Goal: Check status

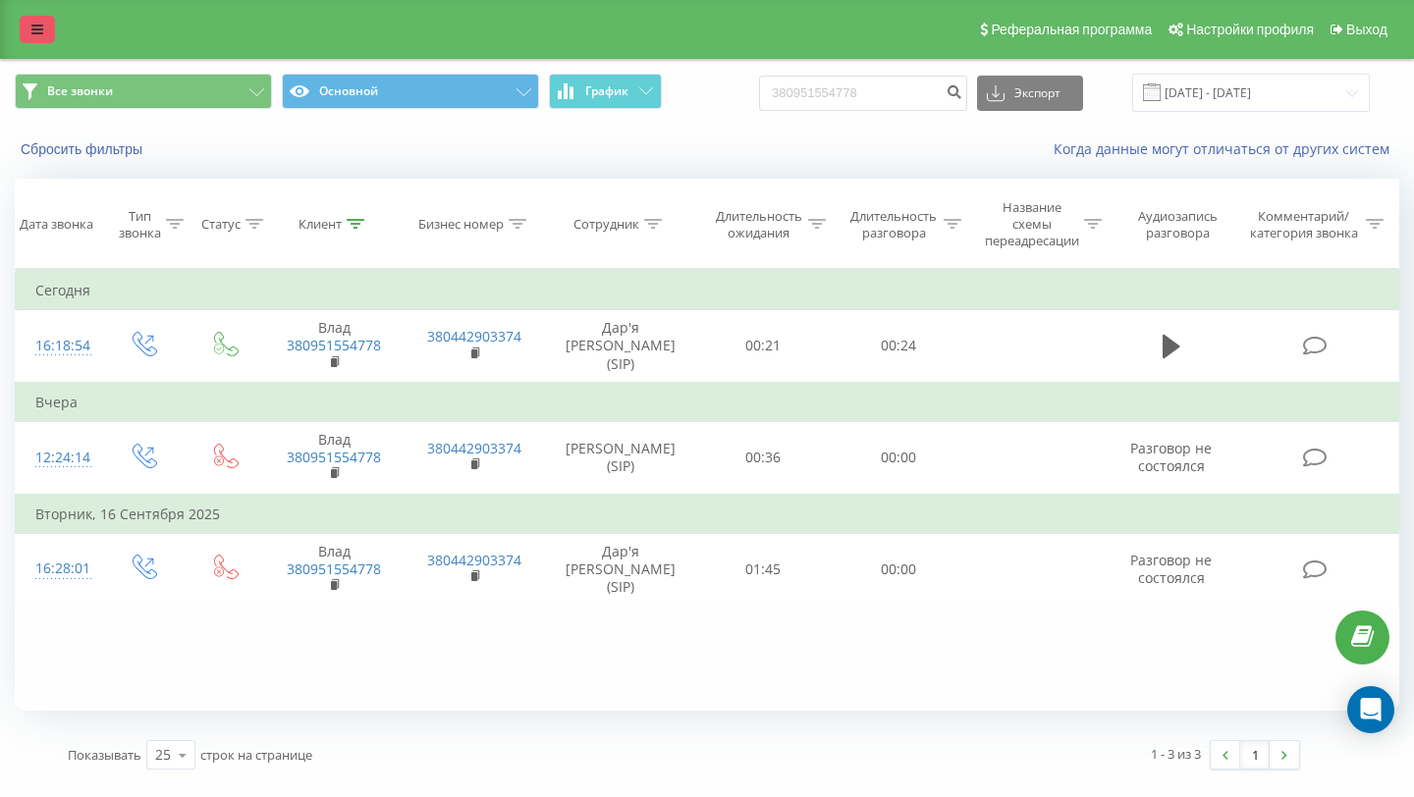
click at [24, 33] on link at bounding box center [37, 29] width 35 height 27
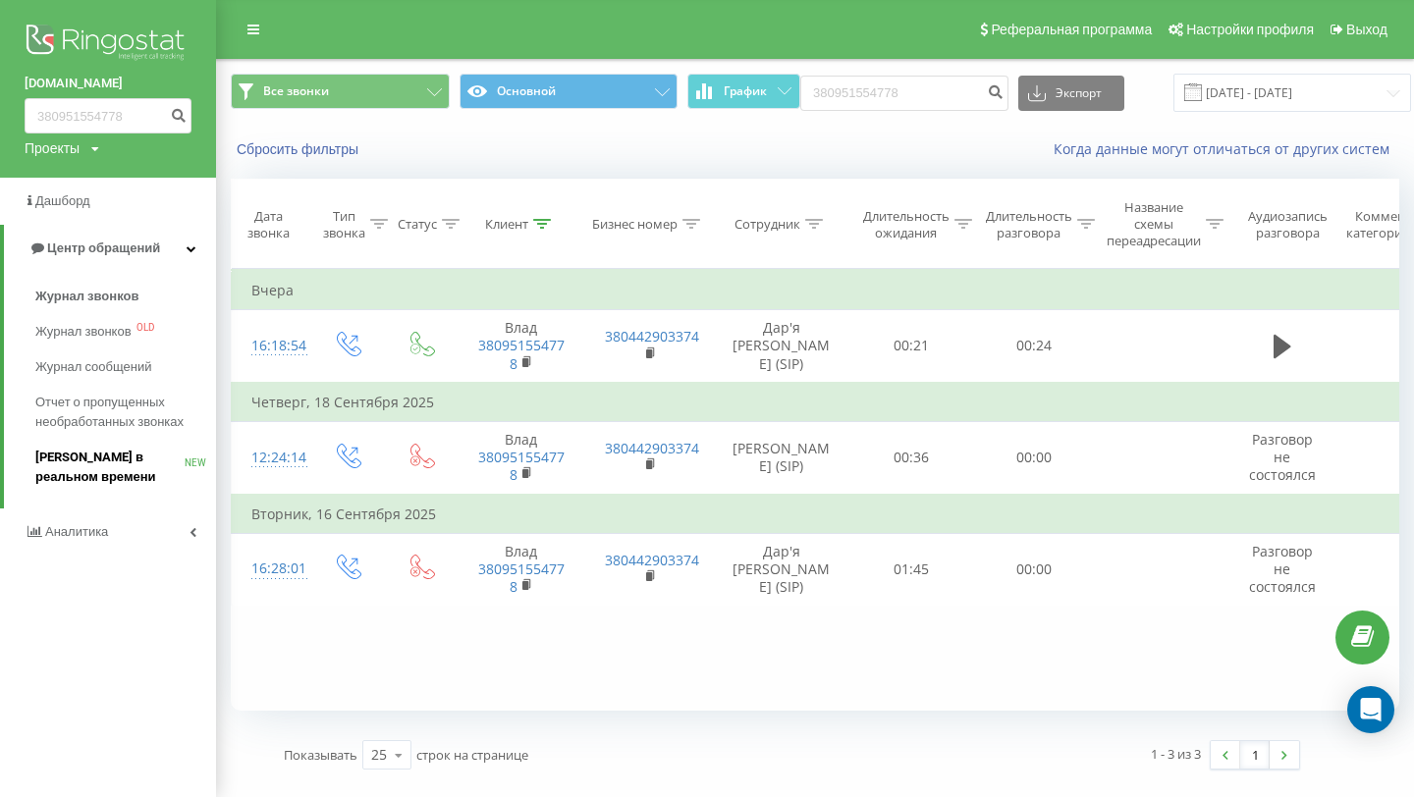
click at [59, 474] on span "[PERSON_NAME] в реальном времени" at bounding box center [109, 467] width 149 height 39
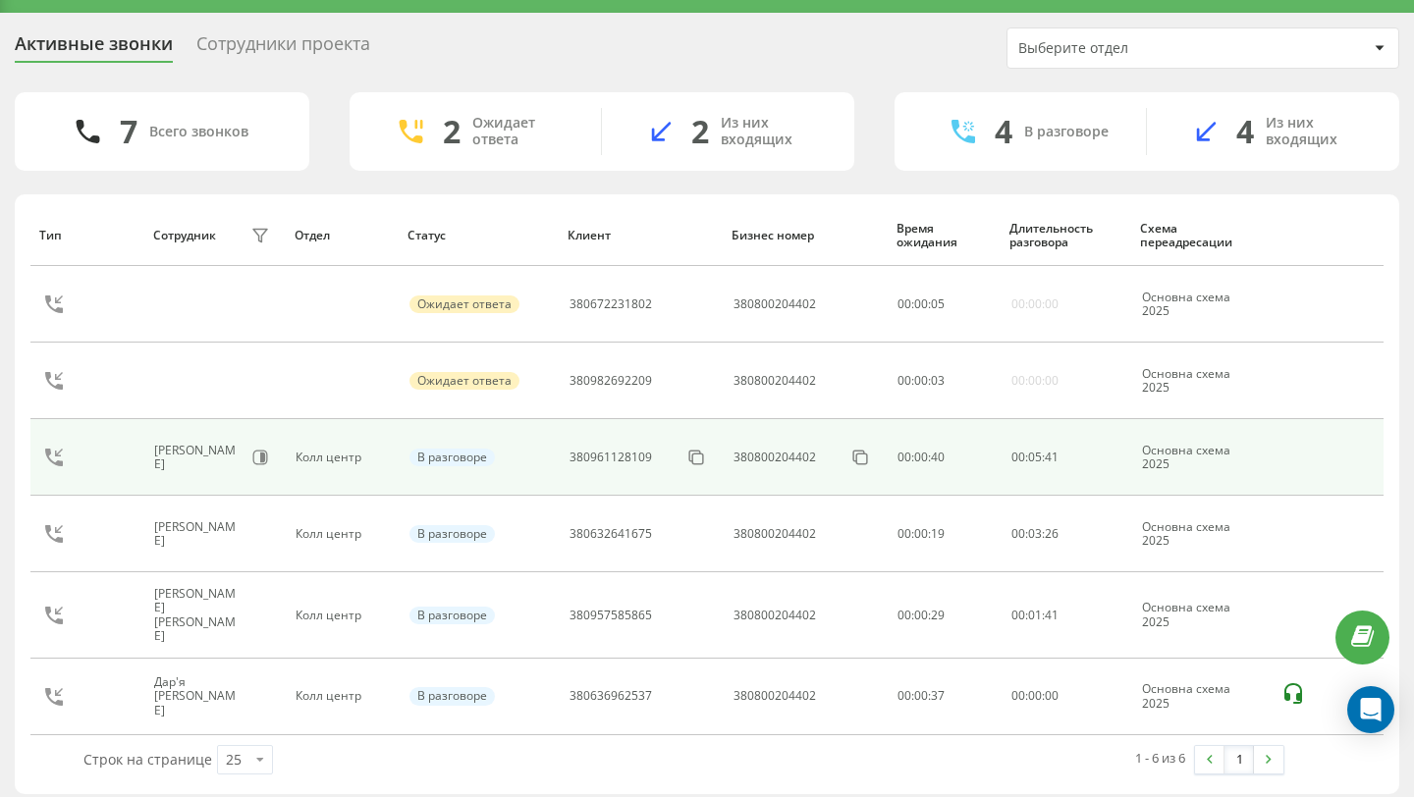
scroll to position [48, 0]
